Goal: Information Seeking & Learning: Find specific fact

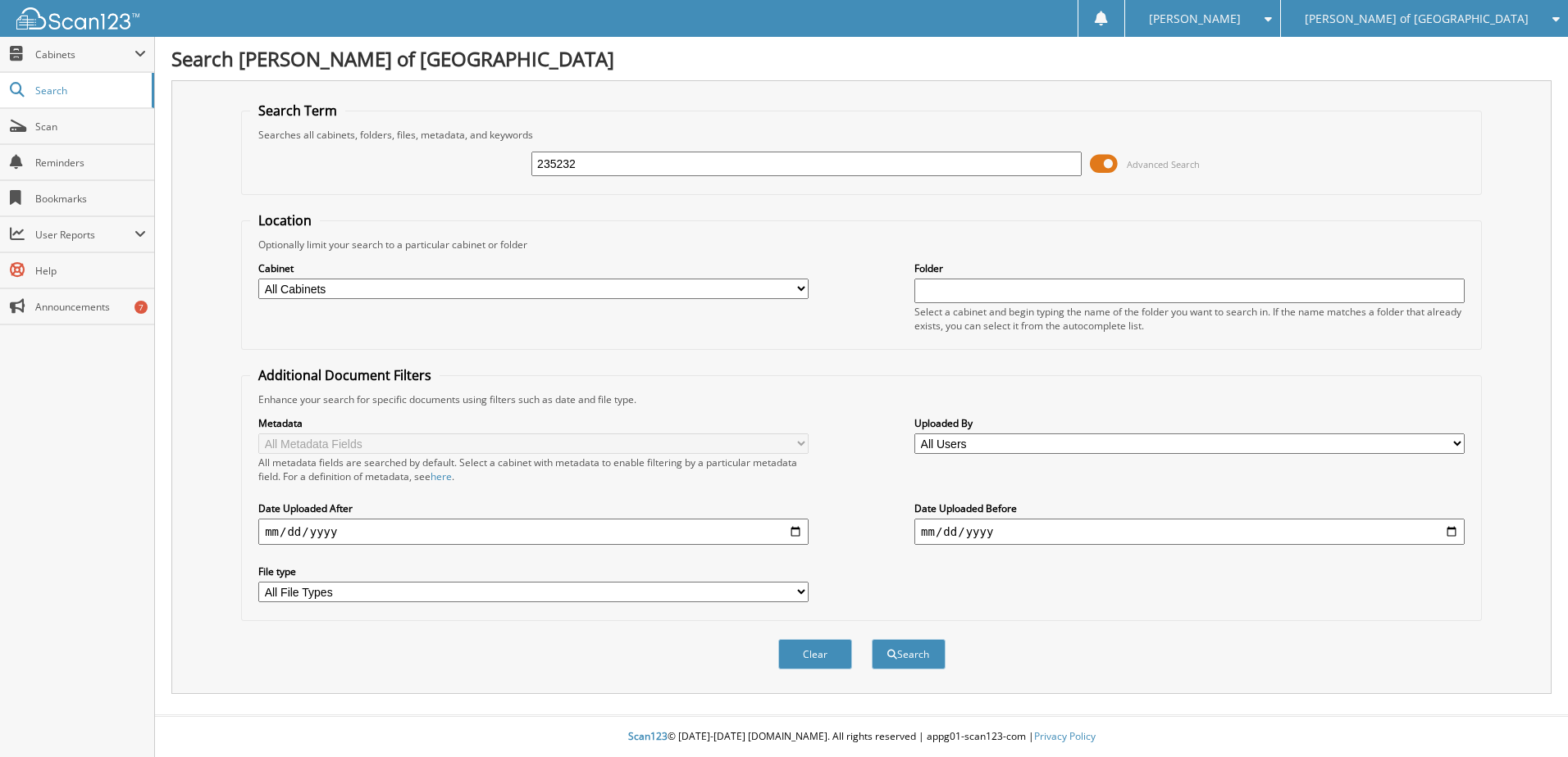
type input "235232"
click at [872, 639] on button "Search" at bounding box center [908, 654] width 74 height 30
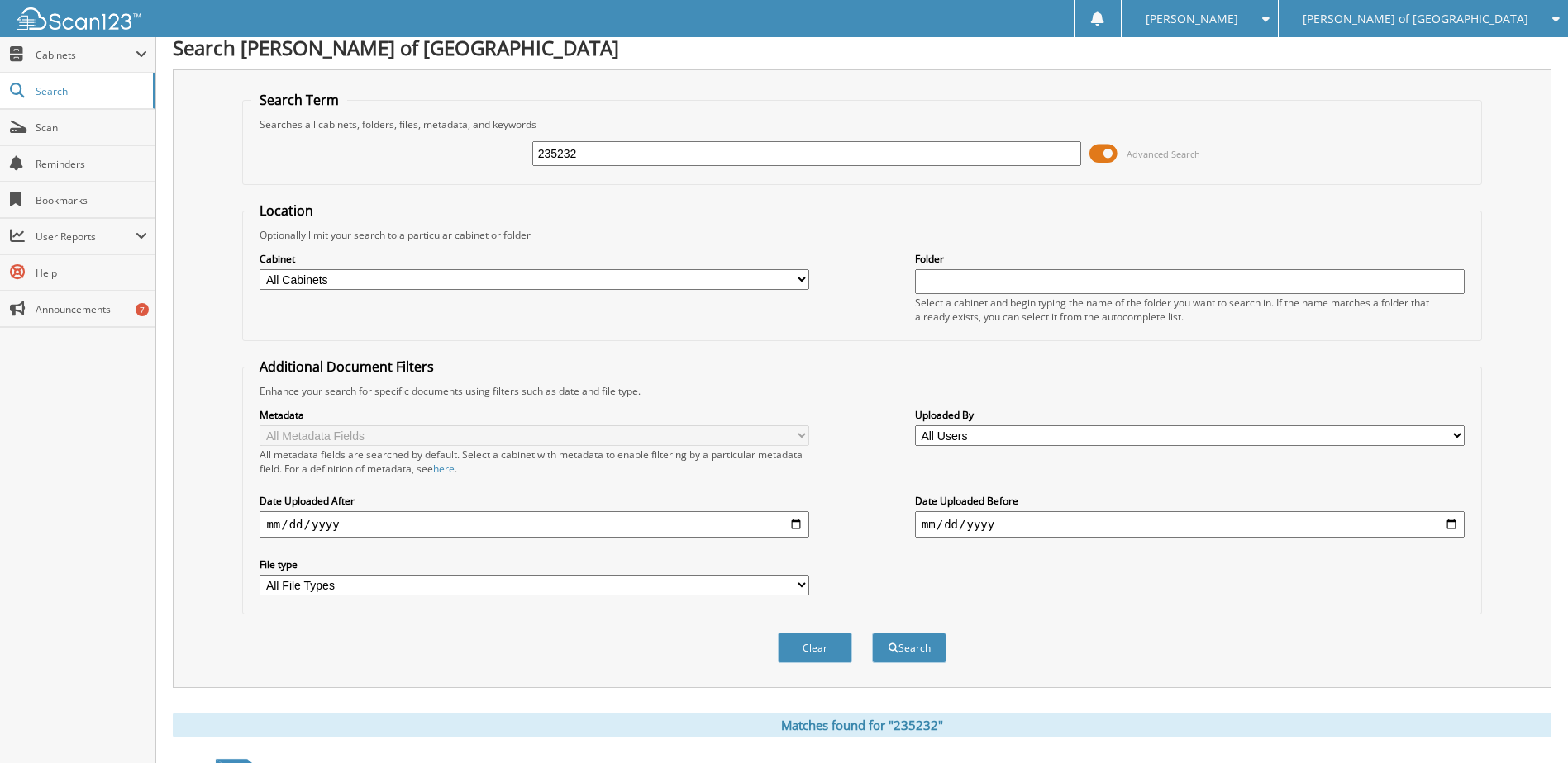
scroll to position [161, 0]
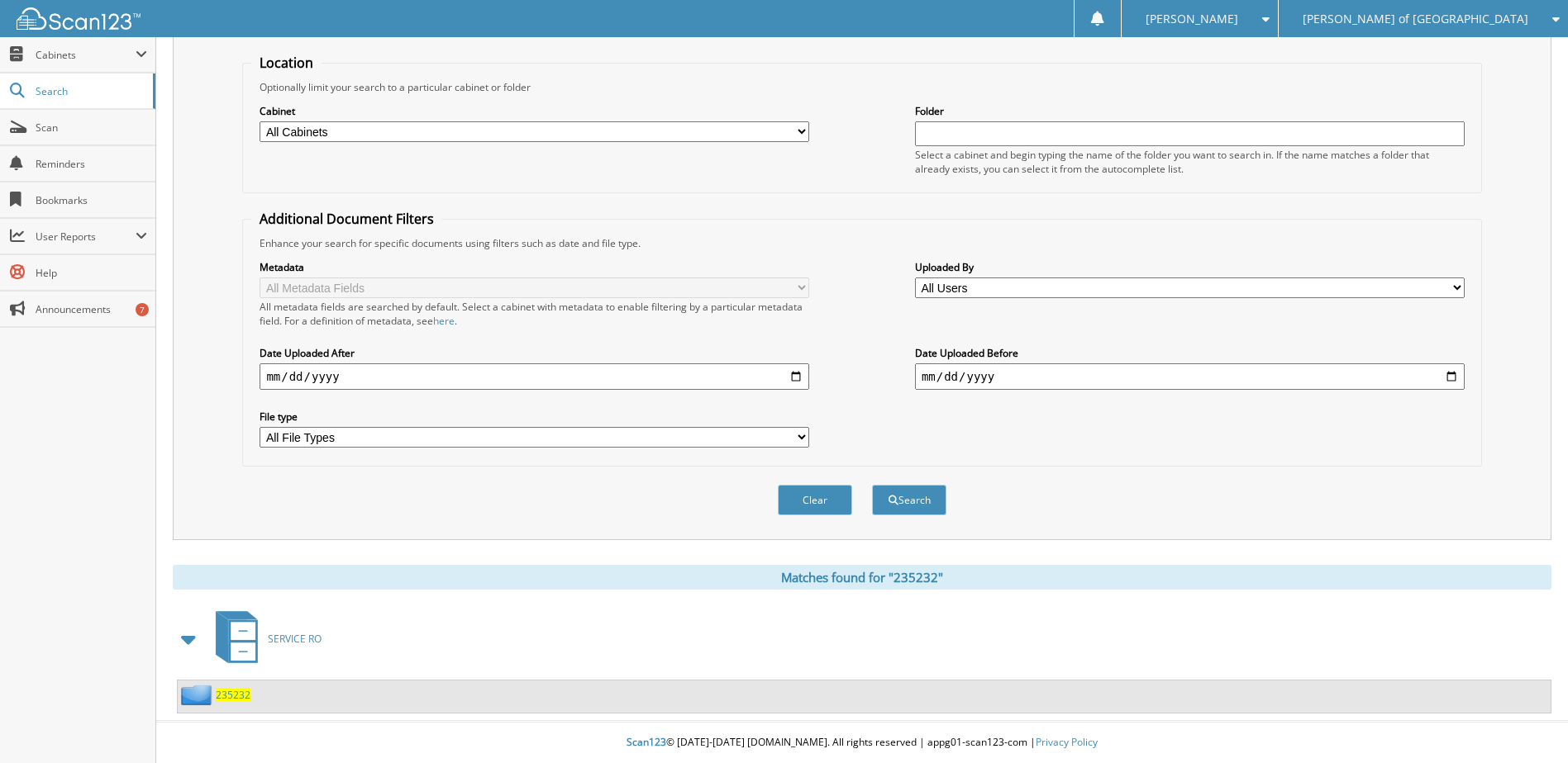
click at [235, 699] on span "235232" at bounding box center [233, 696] width 35 height 14
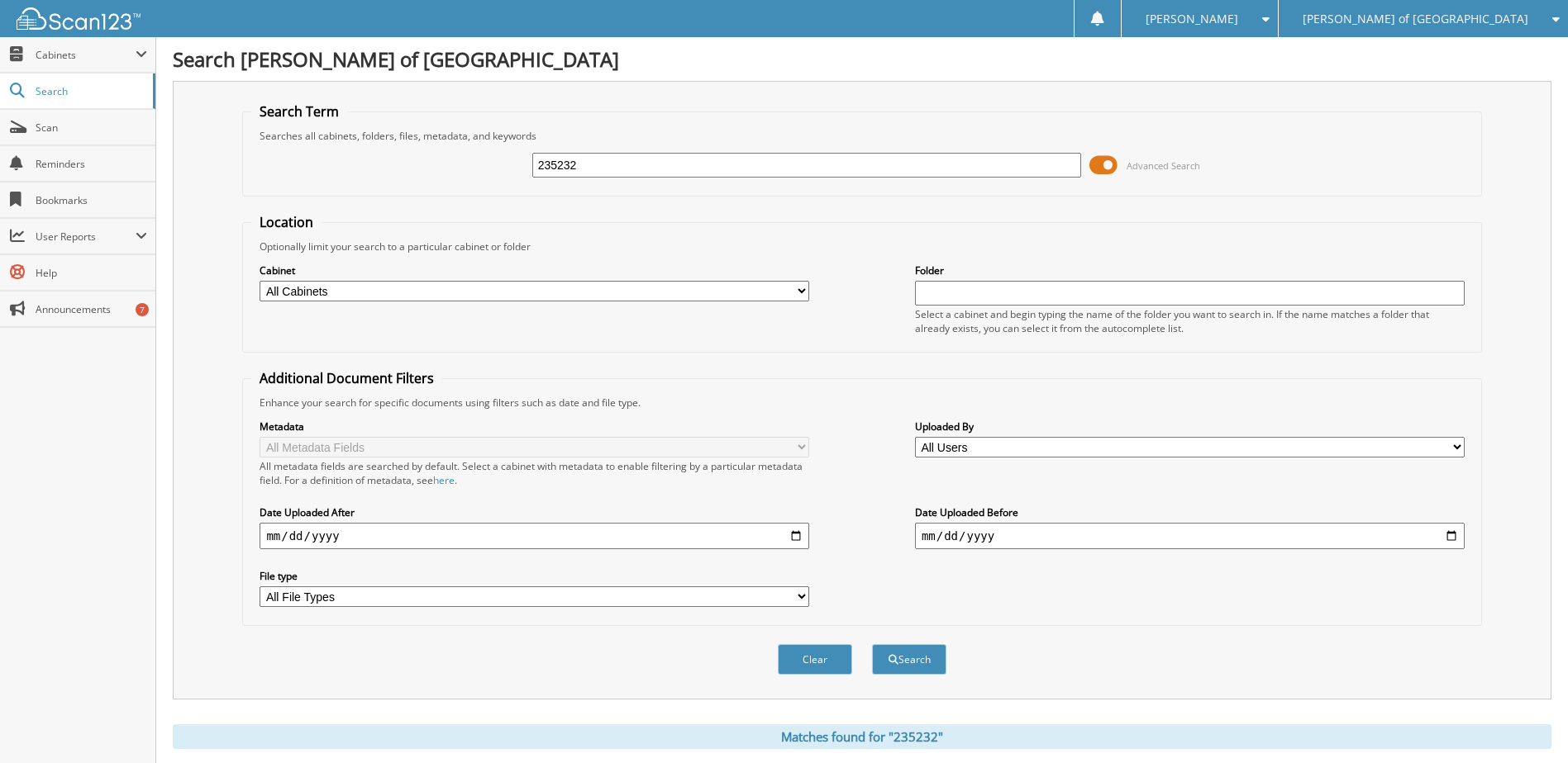
drag, startPoint x: 600, startPoint y: 168, endPoint x: 504, endPoint y: 167, distance: 96.0
click at [504, 167] on div "235232 Advanced Search" at bounding box center [861, 164] width 1221 height 45
type input "228801"
click at [914, 653] on button "Search" at bounding box center [909, 659] width 74 height 31
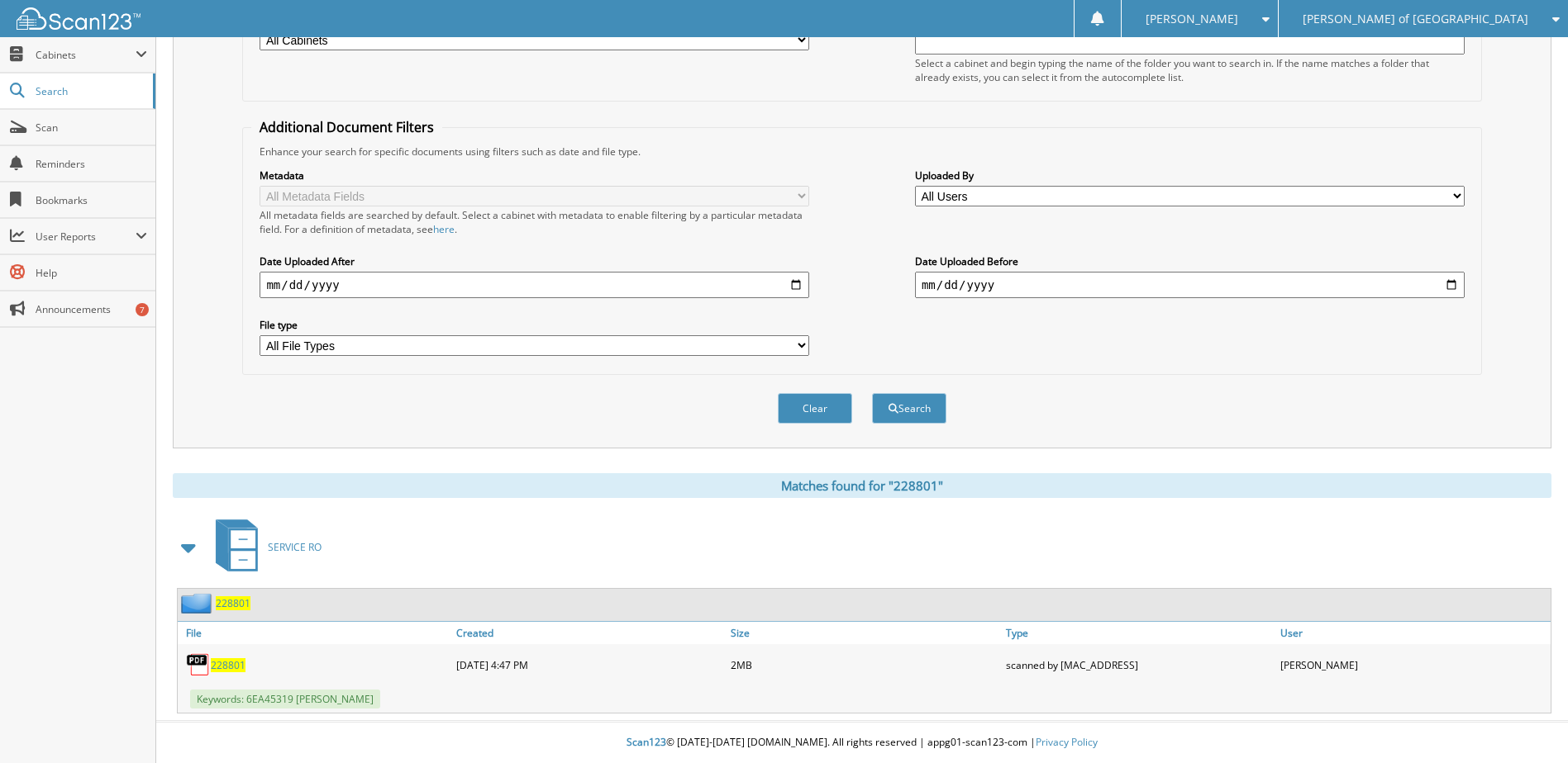
click at [231, 664] on span "228801" at bounding box center [228, 666] width 35 height 14
drag, startPoint x: 60, startPoint y: 96, endPoint x: 101, endPoint y: 97, distance: 41.0
click at [60, 96] on span "Search" at bounding box center [90, 91] width 109 height 14
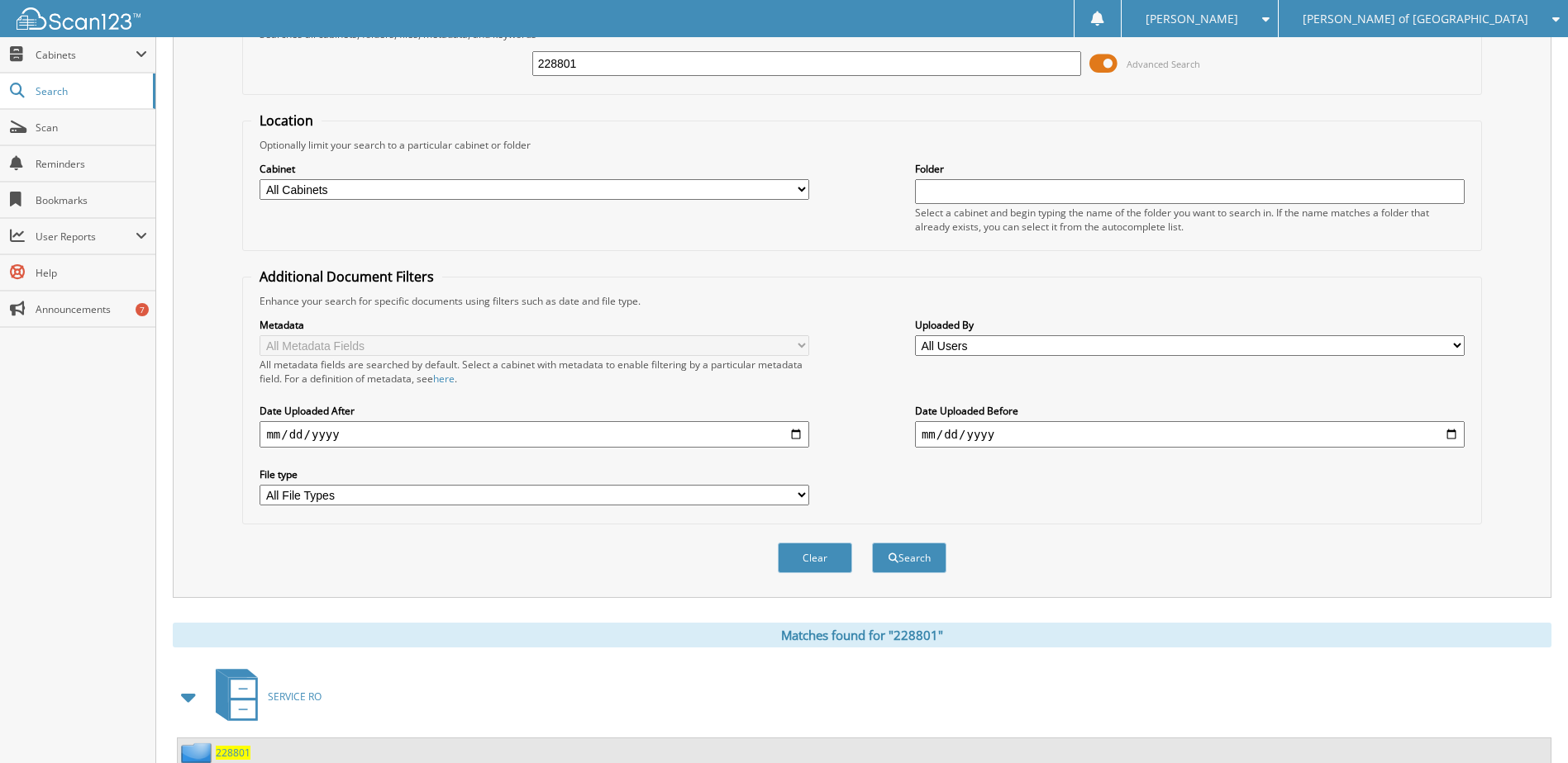
scroll to position [0, 0]
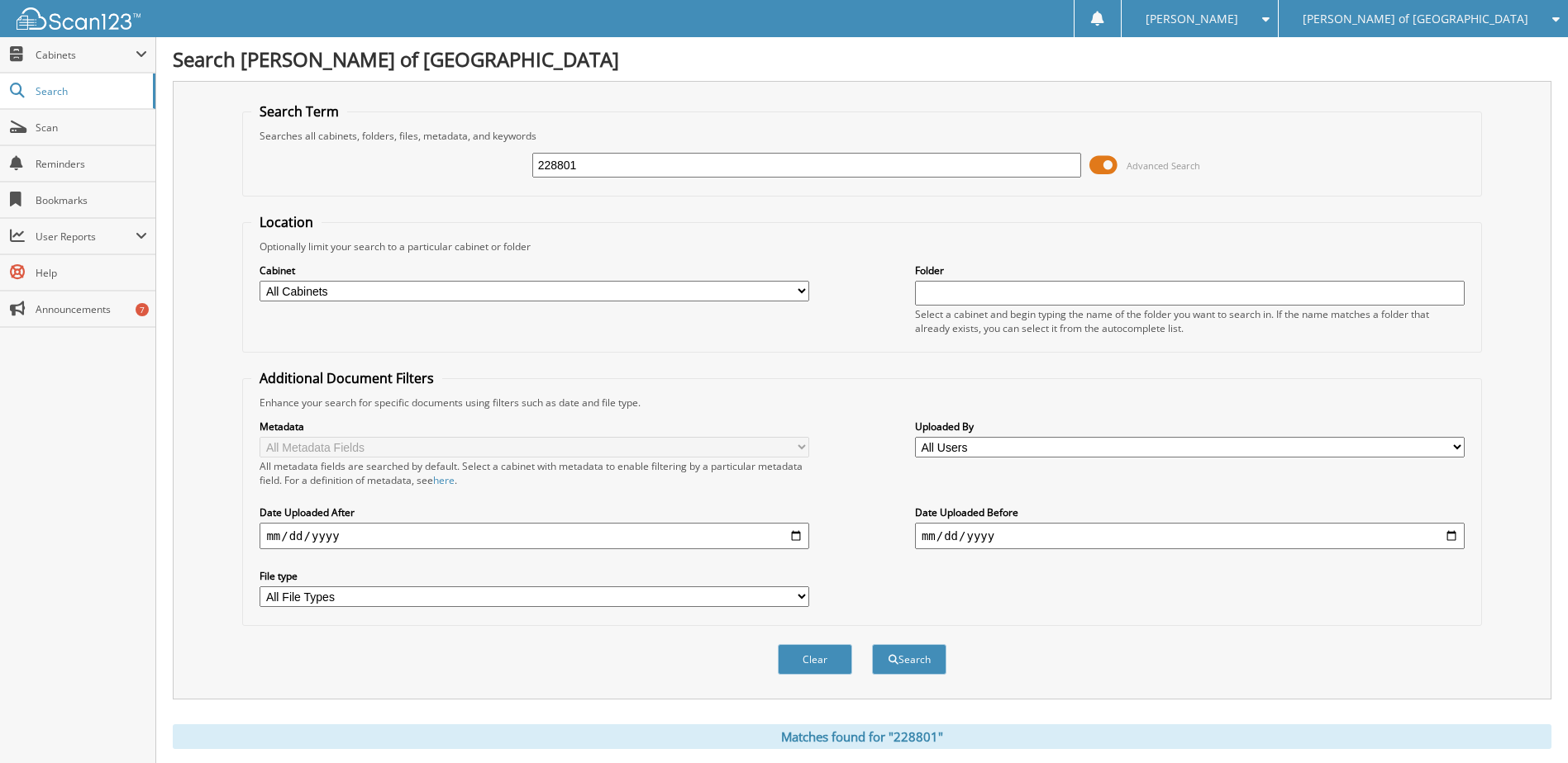
drag, startPoint x: 593, startPoint y: 162, endPoint x: 495, endPoint y: 167, distance: 98.1
click at [504, 170] on div "228801 Advanced Search" at bounding box center [861, 164] width 1221 height 45
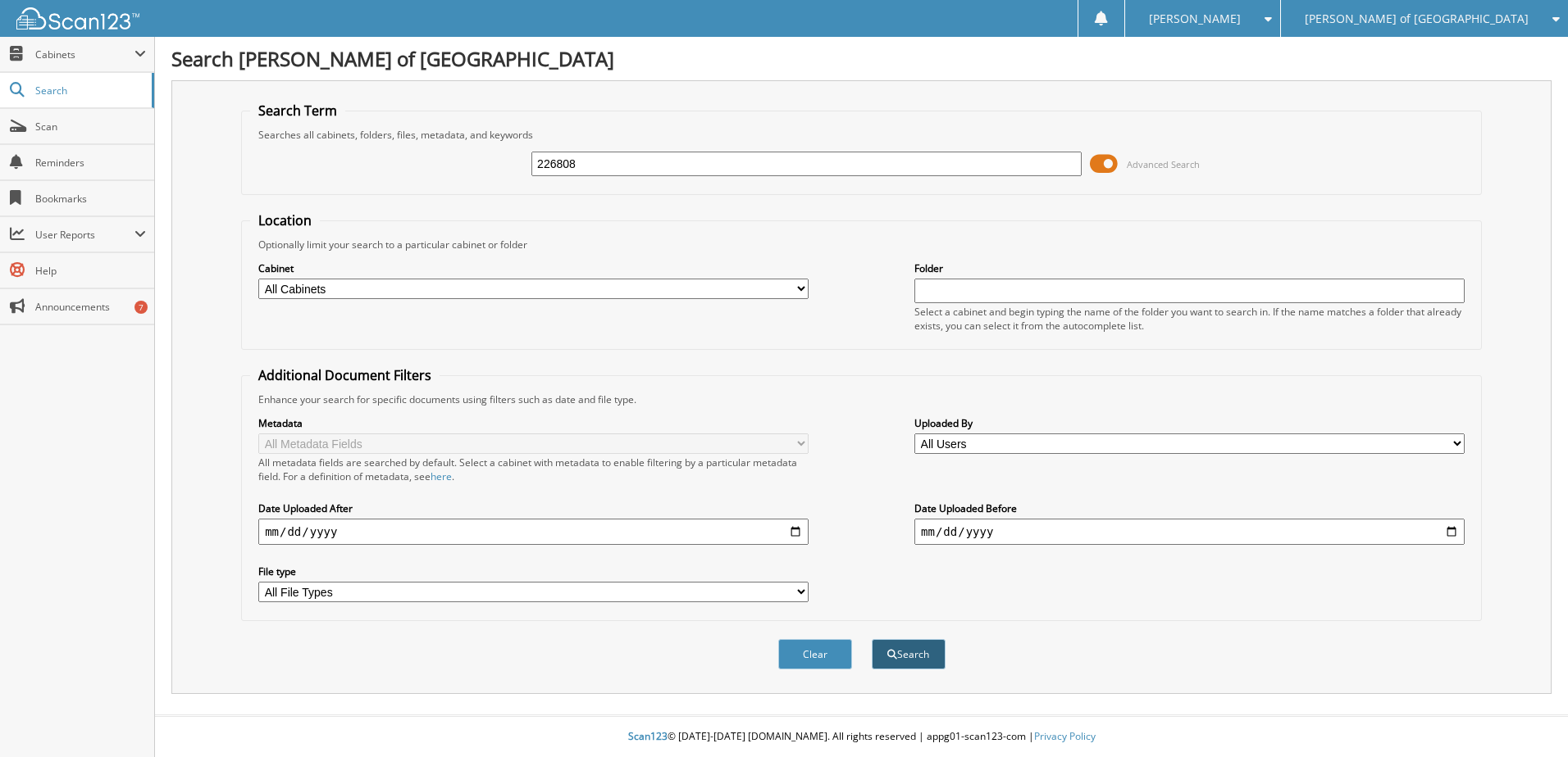
type input "226808"
click at [904, 654] on button "Search" at bounding box center [908, 654] width 74 height 30
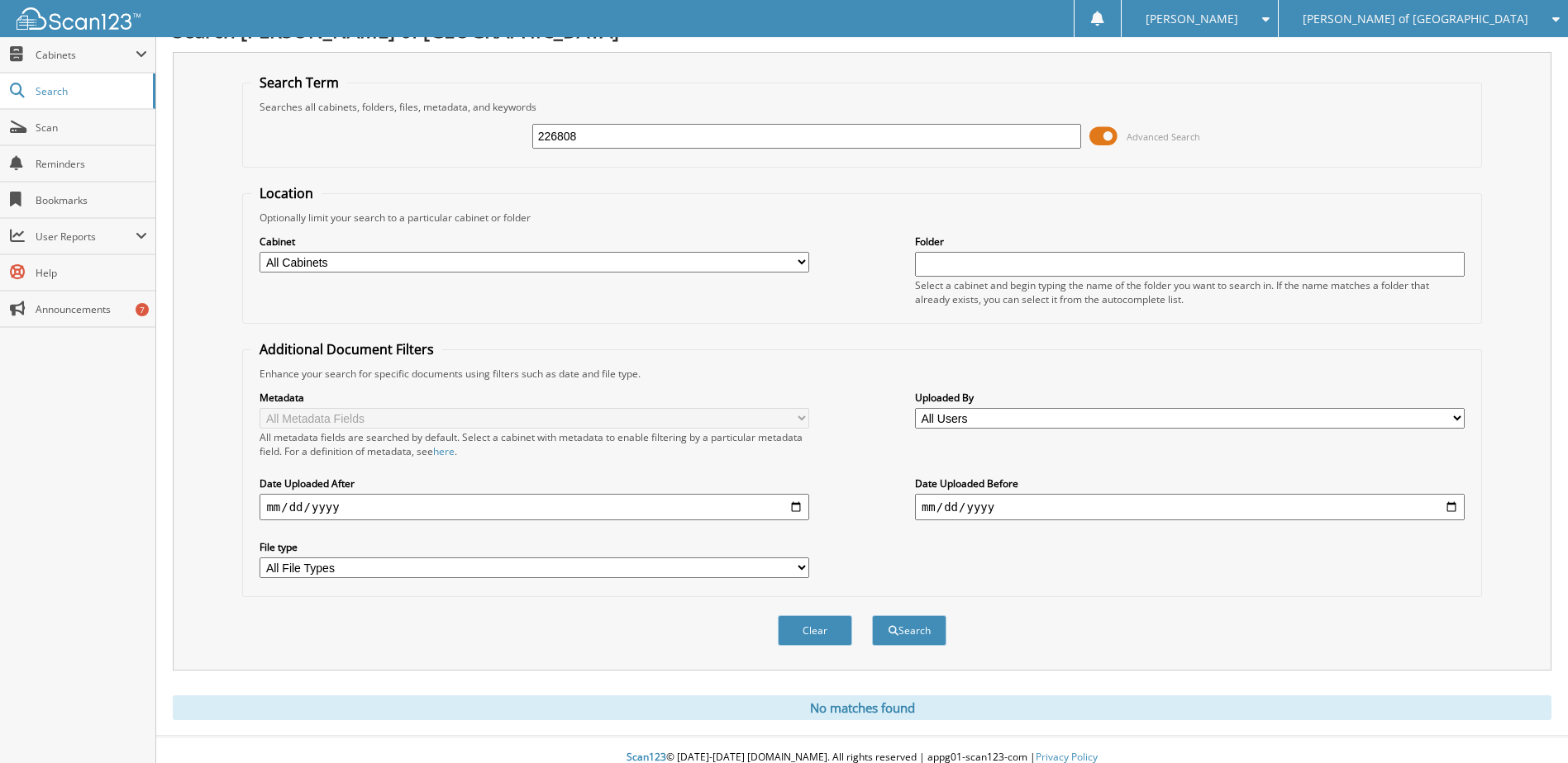
scroll to position [45, 0]
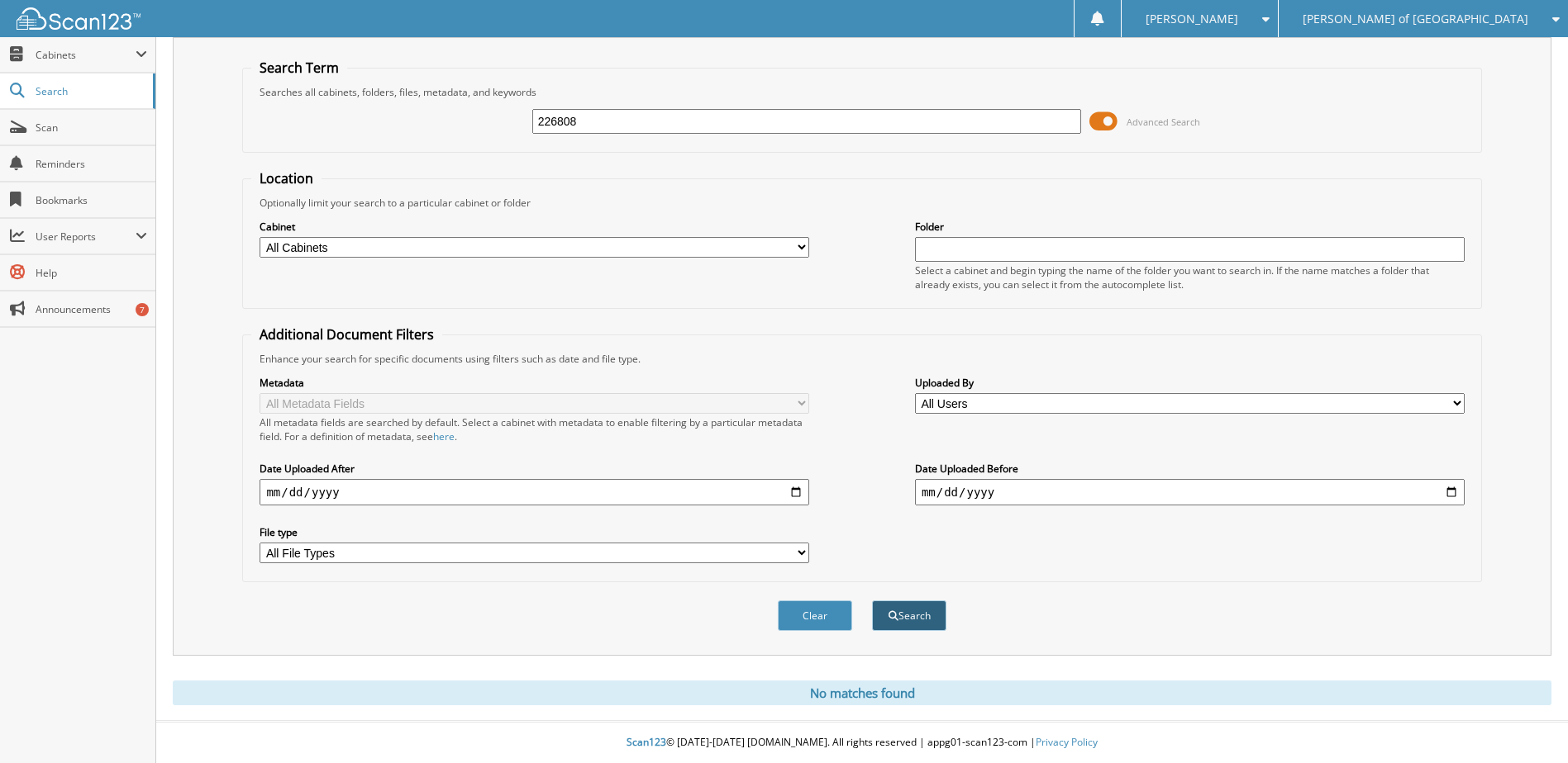
click at [910, 623] on button "Search" at bounding box center [909, 615] width 74 height 31
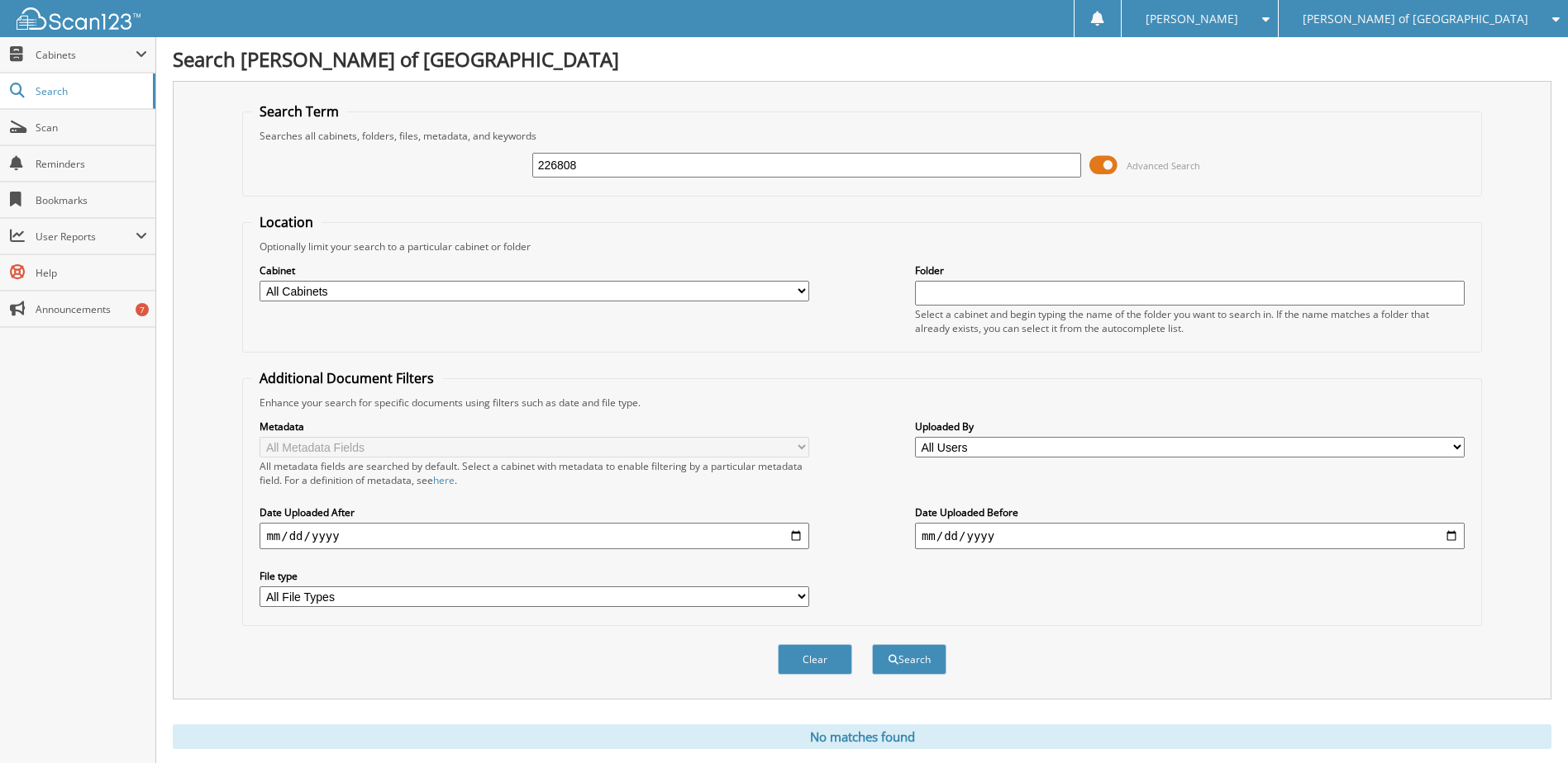
drag, startPoint x: 601, startPoint y: 168, endPoint x: 500, endPoint y: 166, distance: 101.0
click at [500, 166] on div "226808 Advanced Search" at bounding box center [861, 164] width 1221 height 45
click at [570, 162] on input "226808" at bounding box center [807, 164] width 549 height 25
drag, startPoint x: 577, startPoint y: 164, endPoint x: 500, endPoint y: 166, distance: 77.0
click at [500, 166] on div "226808 Advanced Search" at bounding box center [861, 164] width 1221 height 45
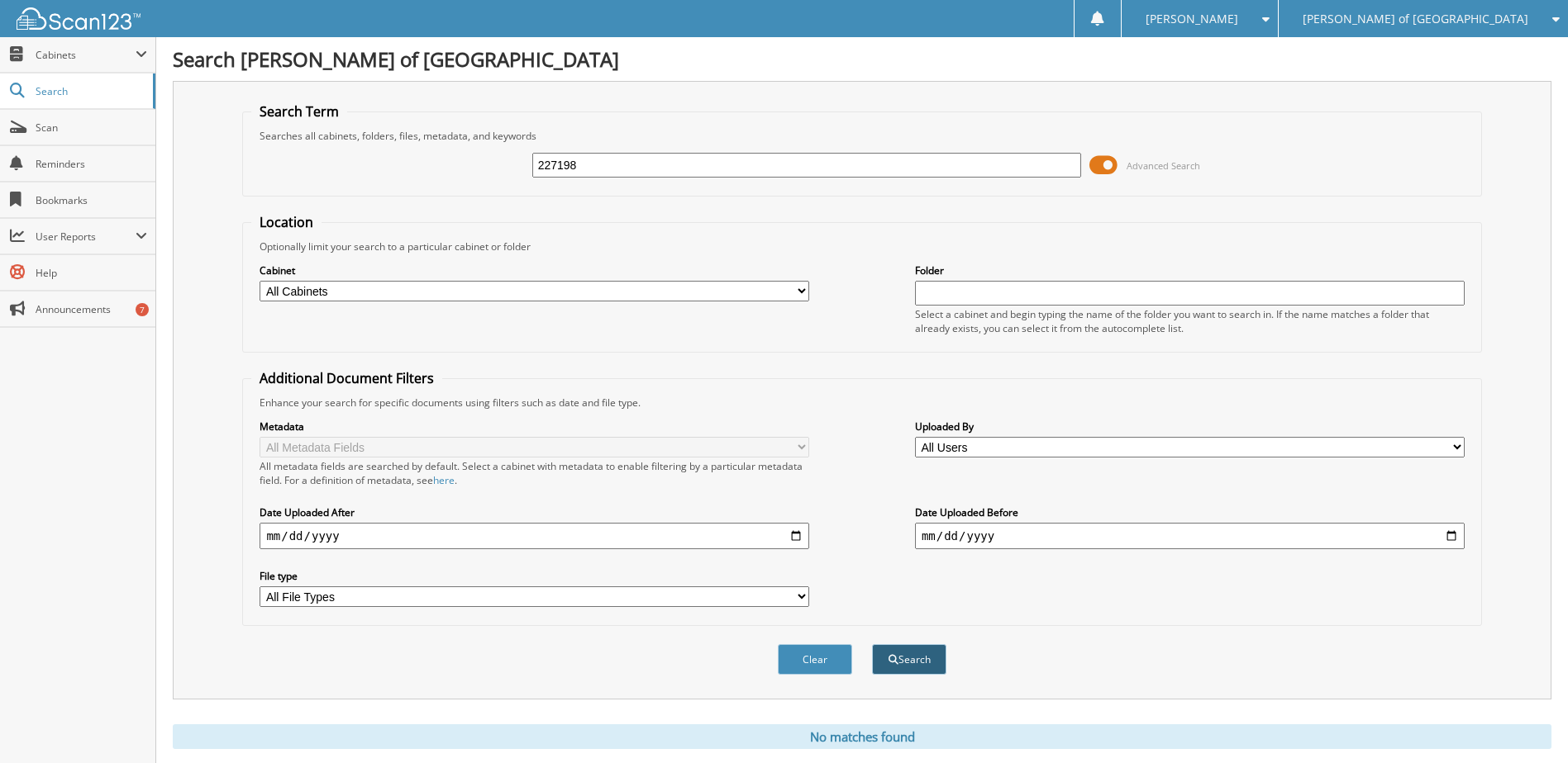
type input "227198"
click at [917, 666] on button "Search" at bounding box center [909, 659] width 74 height 31
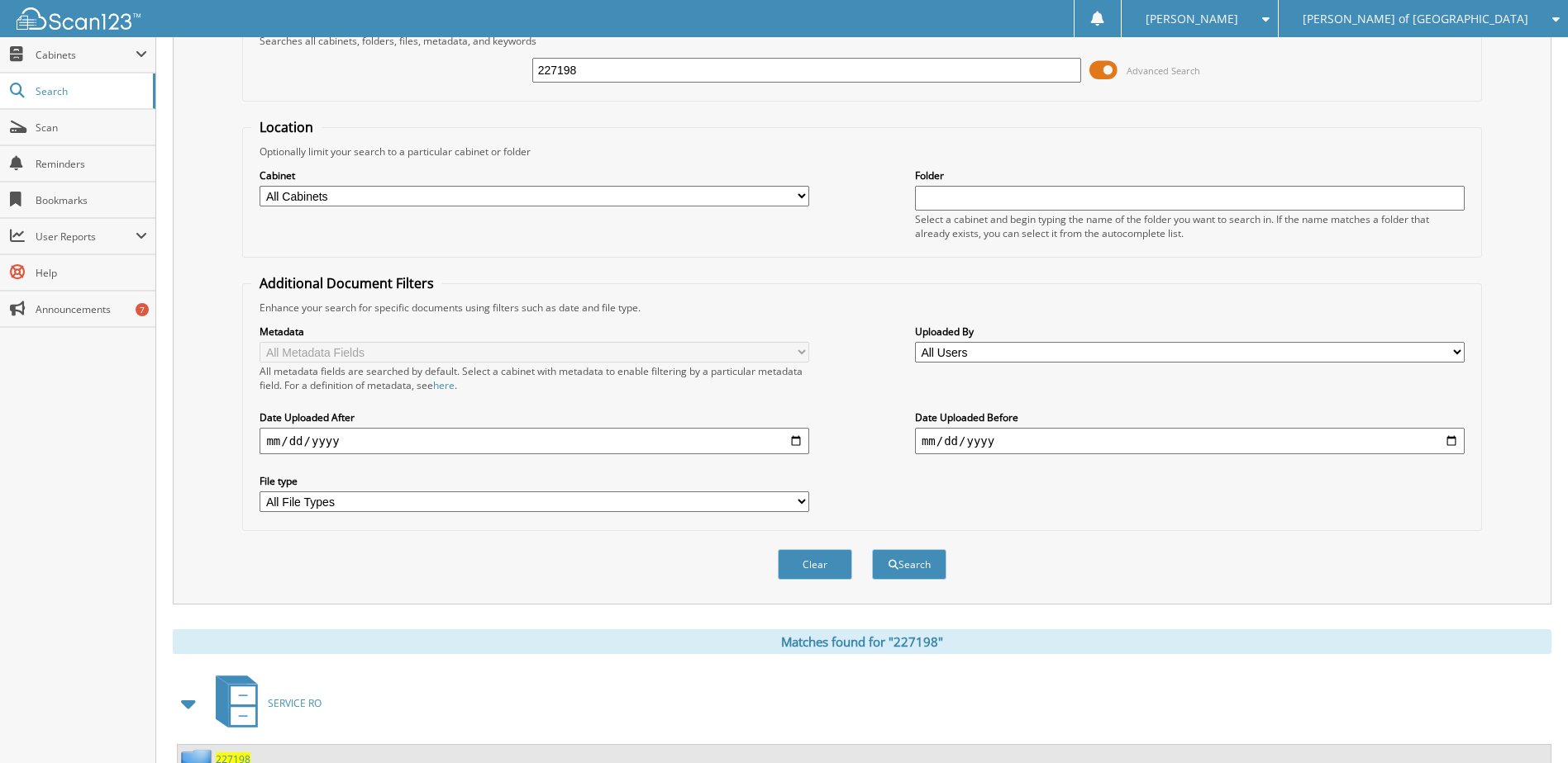
scroll to position [389, 0]
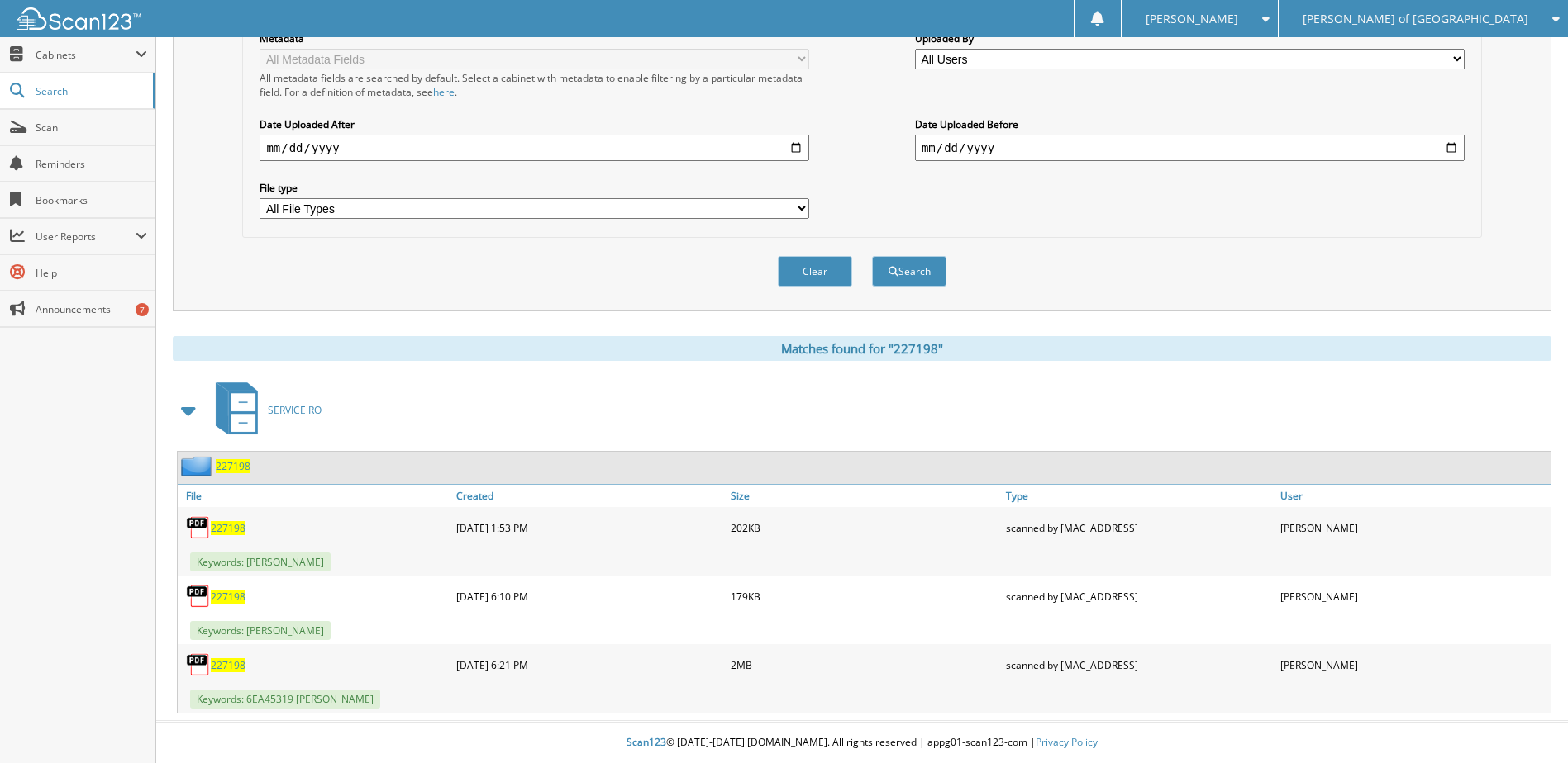
click at [228, 664] on span "227198" at bounding box center [228, 666] width 35 height 14
click at [225, 606] on div "227198" at bounding box center [314, 596] width 275 height 33
click at [236, 596] on span "227198" at bounding box center [228, 597] width 35 height 14
drag, startPoint x: 225, startPoint y: 526, endPoint x: 253, endPoint y: 525, distance: 28.0
click at [225, 526] on span "227198" at bounding box center [228, 528] width 35 height 14
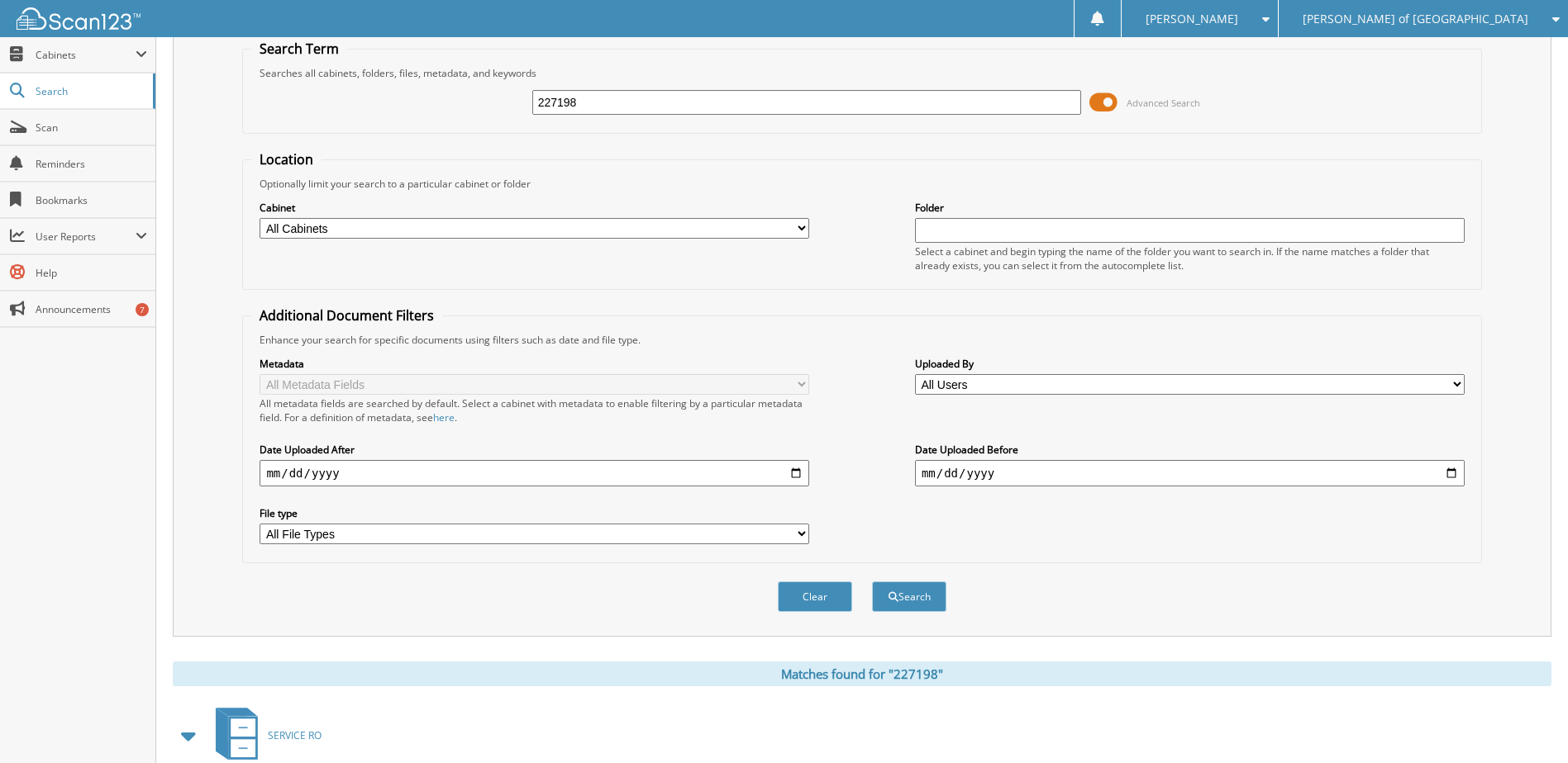
scroll to position [0, 0]
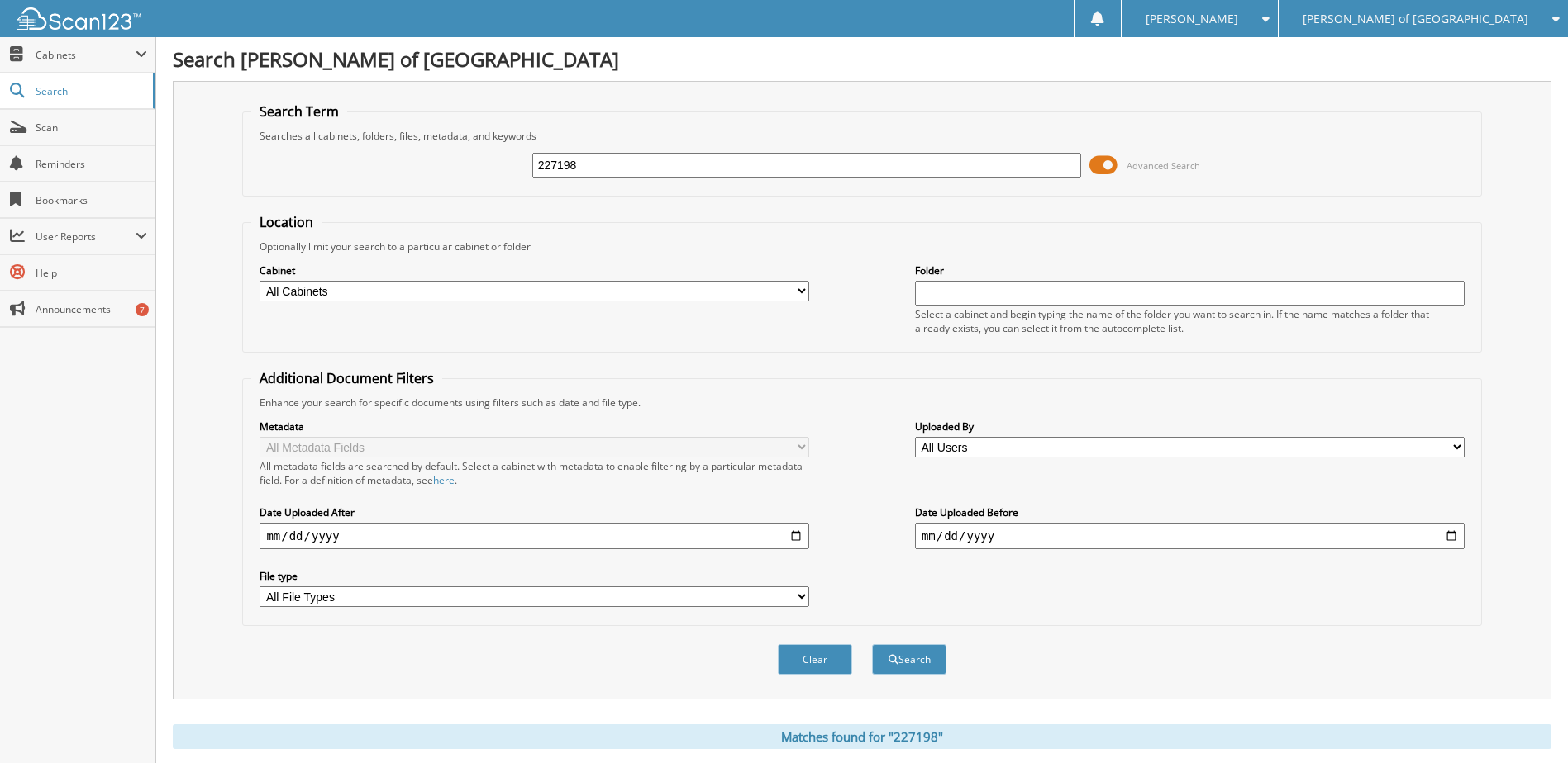
drag, startPoint x: 610, startPoint y: 167, endPoint x: 504, endPoint y: 153, distance: 106.9
click at [500, 153] on div "227198 Advanced Search" at bounding box center [861, 164] width 1221 height 45
type input "226279"
click at [916, 656] on button "Search" at bounding box center [909, 659] width 74 height 31
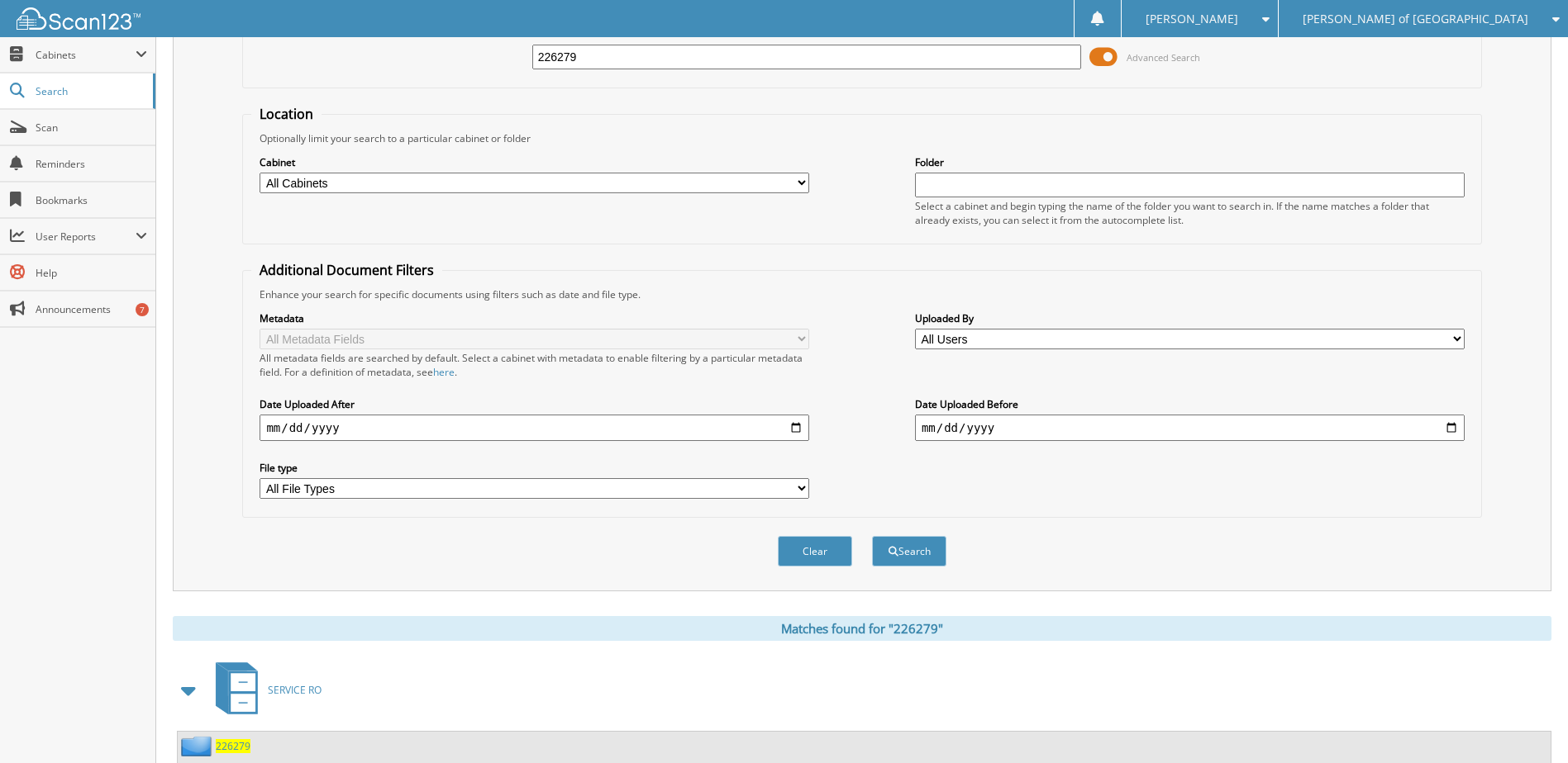
scroll to position [252, 0]
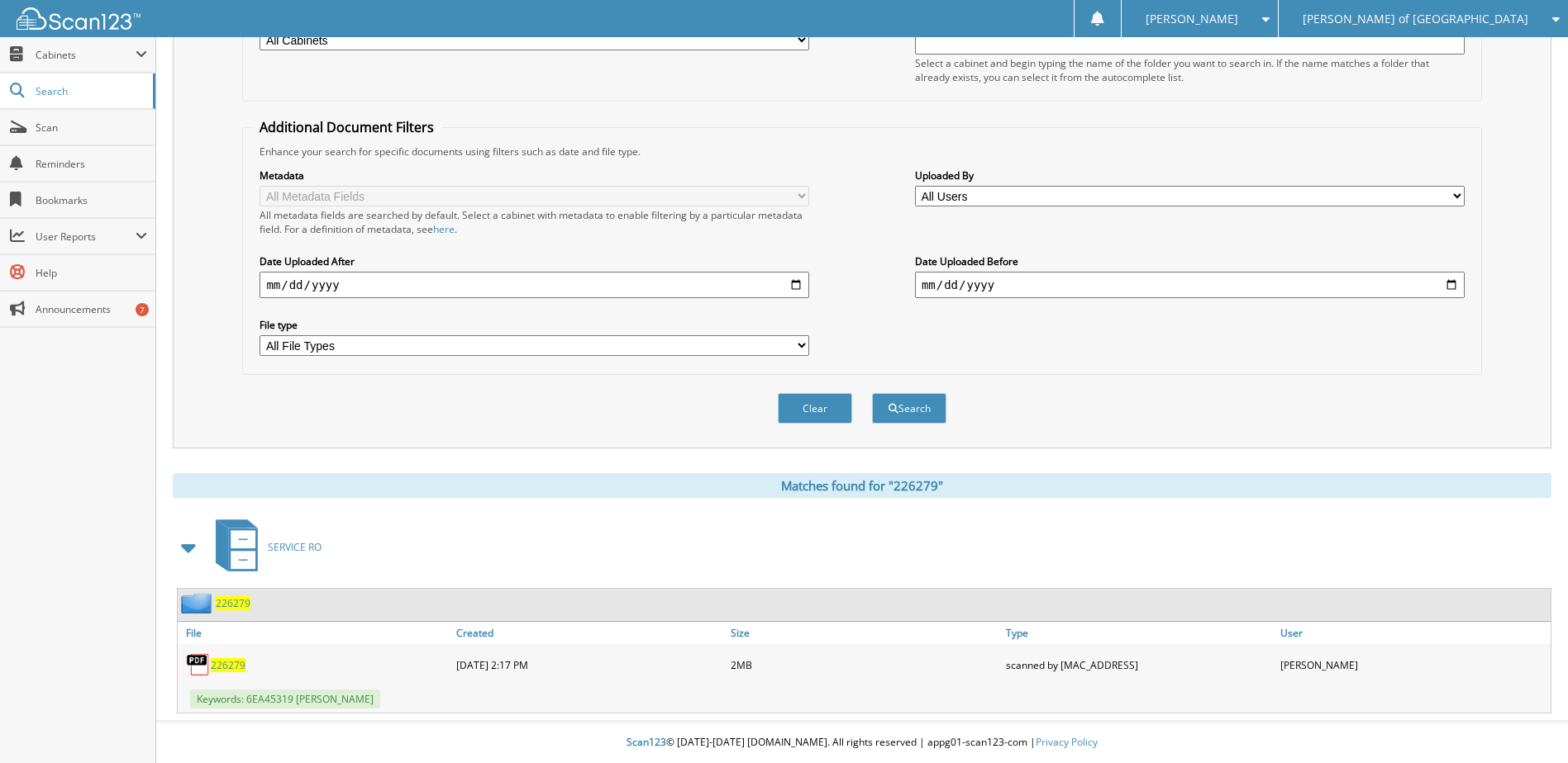
click at [244, 663] on span "226279" at bounding box center [228, 666] width 35 height 14
